Goal: Navigation & Orientation: Find specific page/section

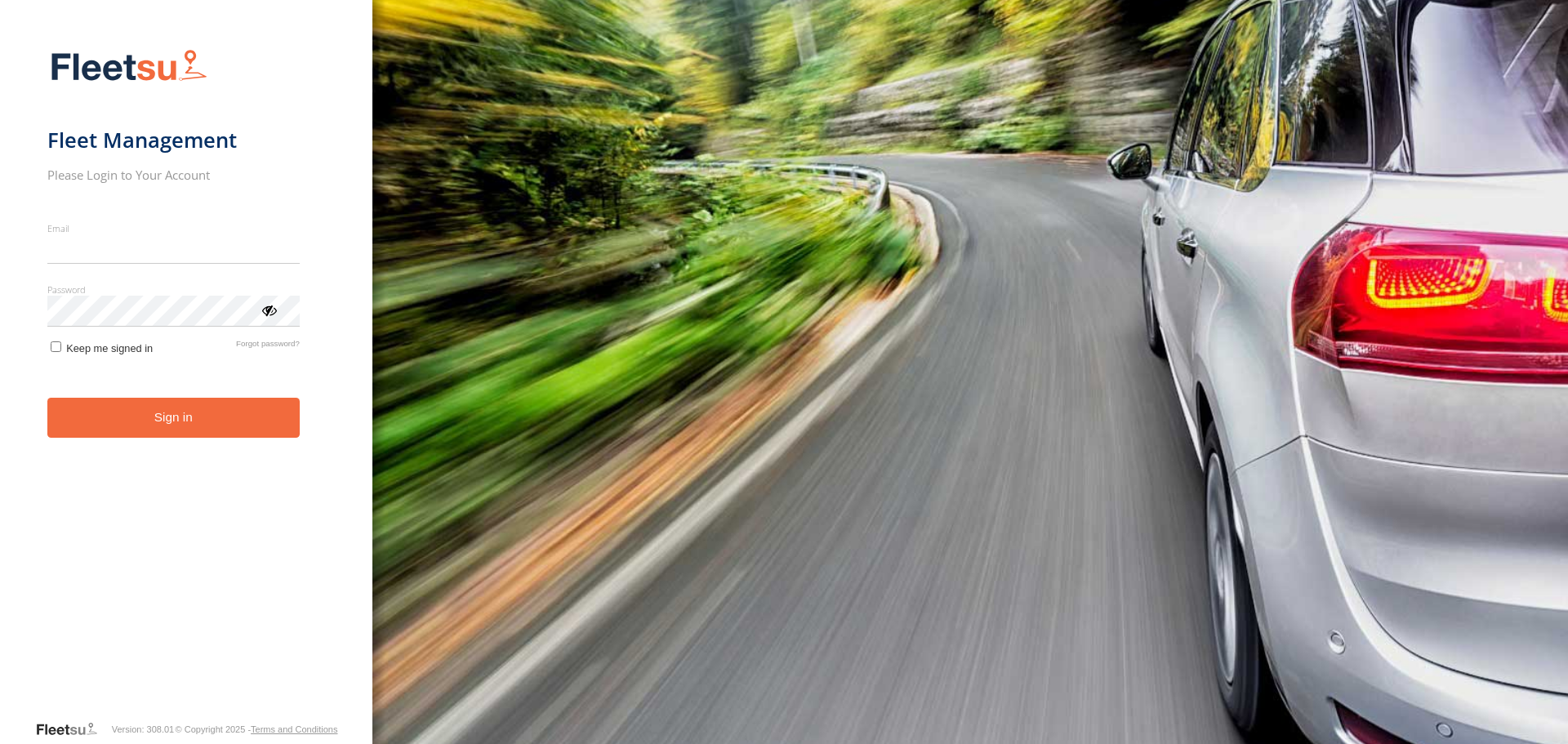
type input "**********"
click at [173, 419] on button "Sign in" at bounding box center [173, 417] width 252 height 40
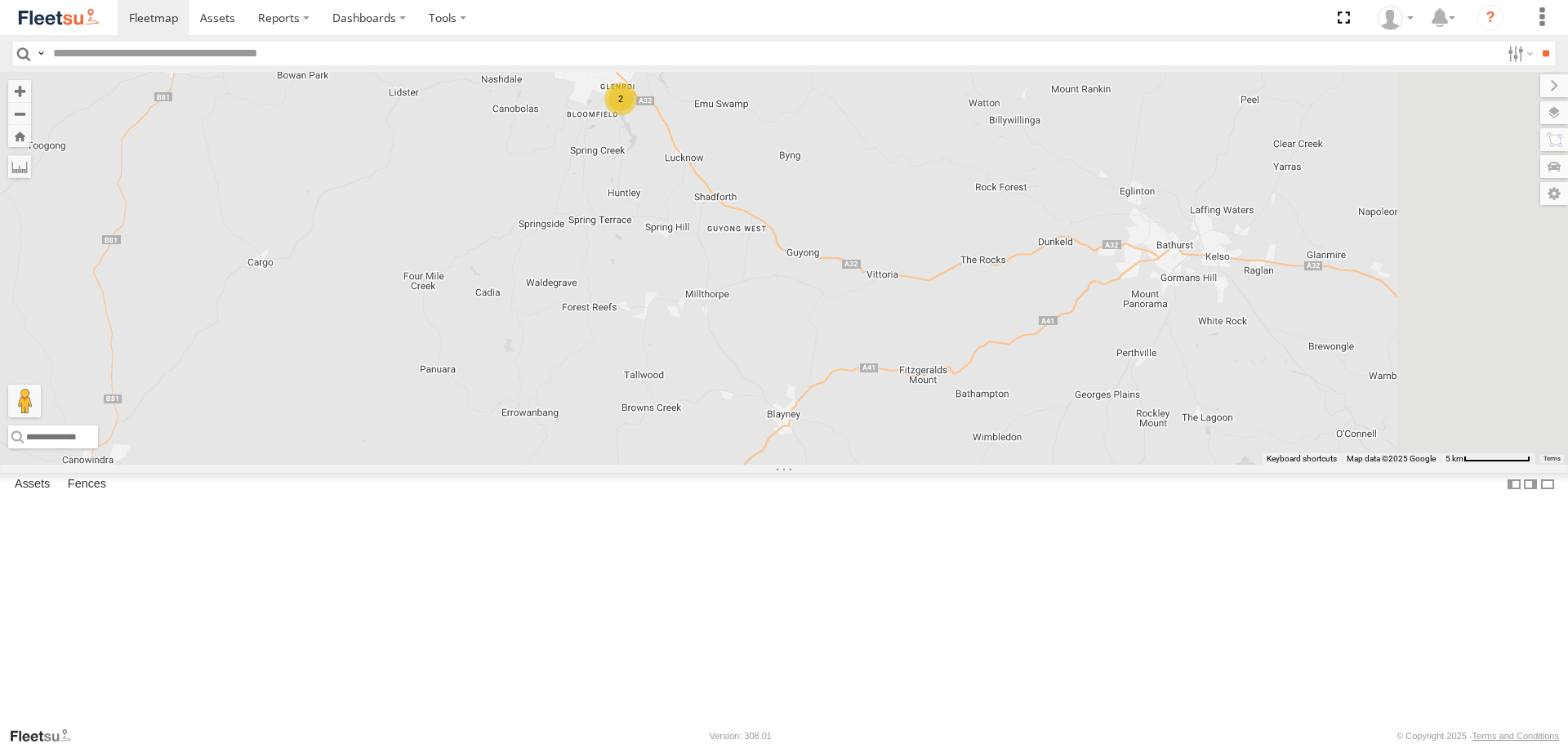
drag, startPoint x: 1386, startPoint y: 631, endPoint x: 923, endPoint y: 366, distance: 533.5
click at [923, 366] on div "2" at bounding box center [784, 268] width 1568 height 392
